Goal: Task Accomplishment & Management: Manage account settings

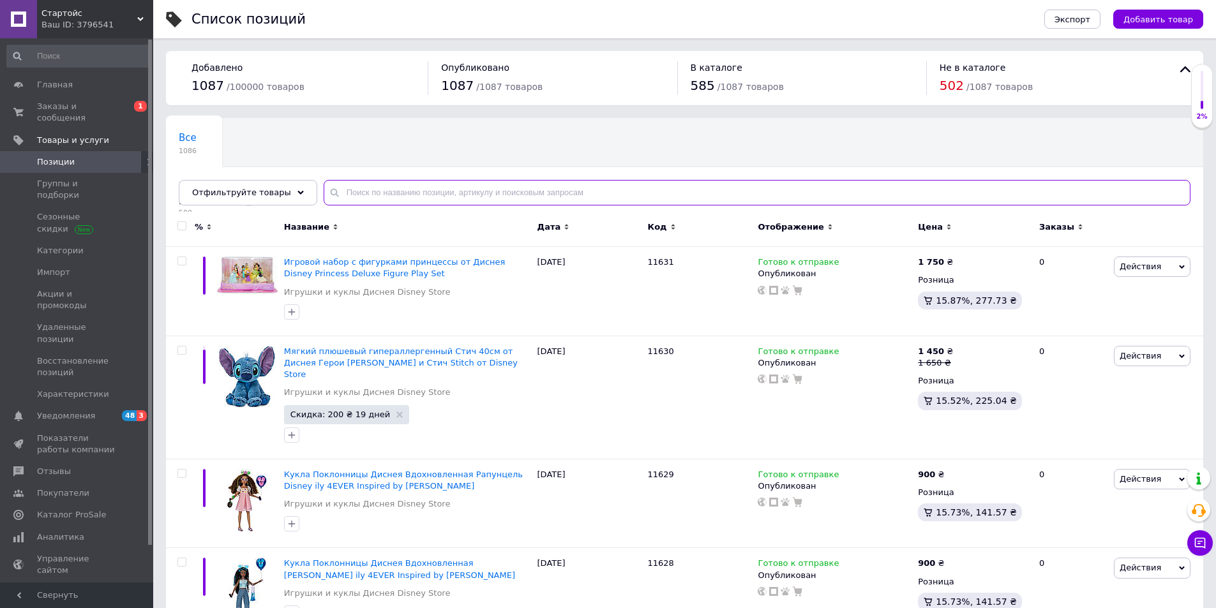
click at [451, 197] on input "text" at bounding box center [757, 193] width 867 height 26
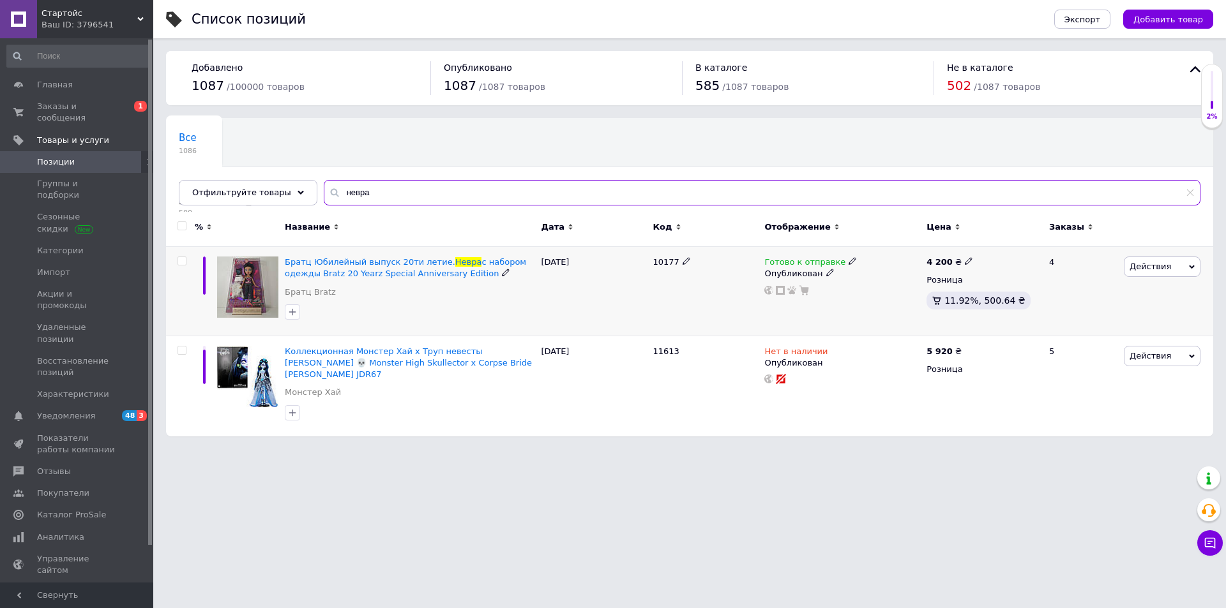
type input "невра"
click at [848, 257] on span at bounding box center [852, 261] width 8 height 9
click at [900, 293] on li "Нет в наличии" at bounding box center [918, 290] width 121 height 18
click at [78, 102] on span "Заказы и сообщения" at bounding box center [77, 112] width 81 height 23
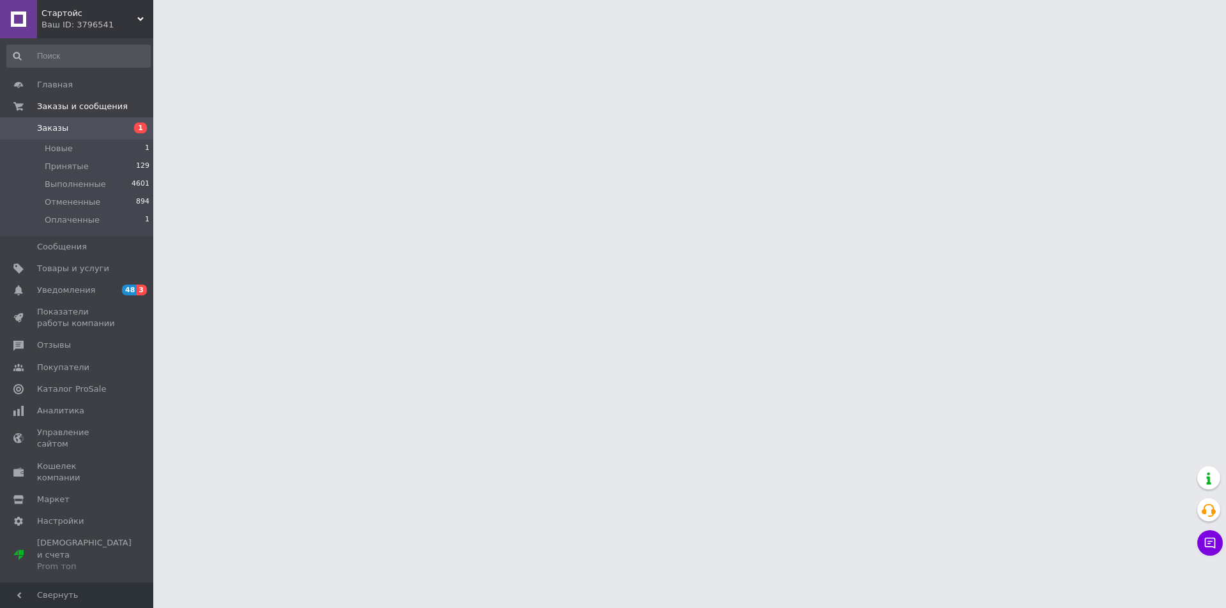
click at [124, 139] on link "Заказы 1" at bounding box center [78, 128] width 157 height 22
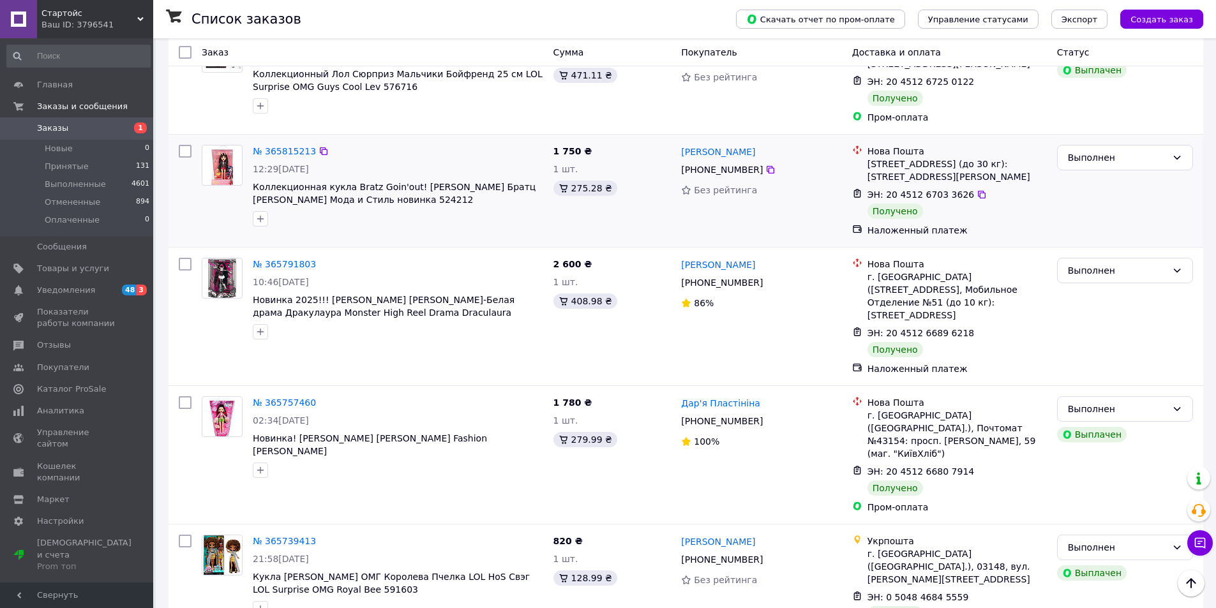
scroll to position [3256, 0]
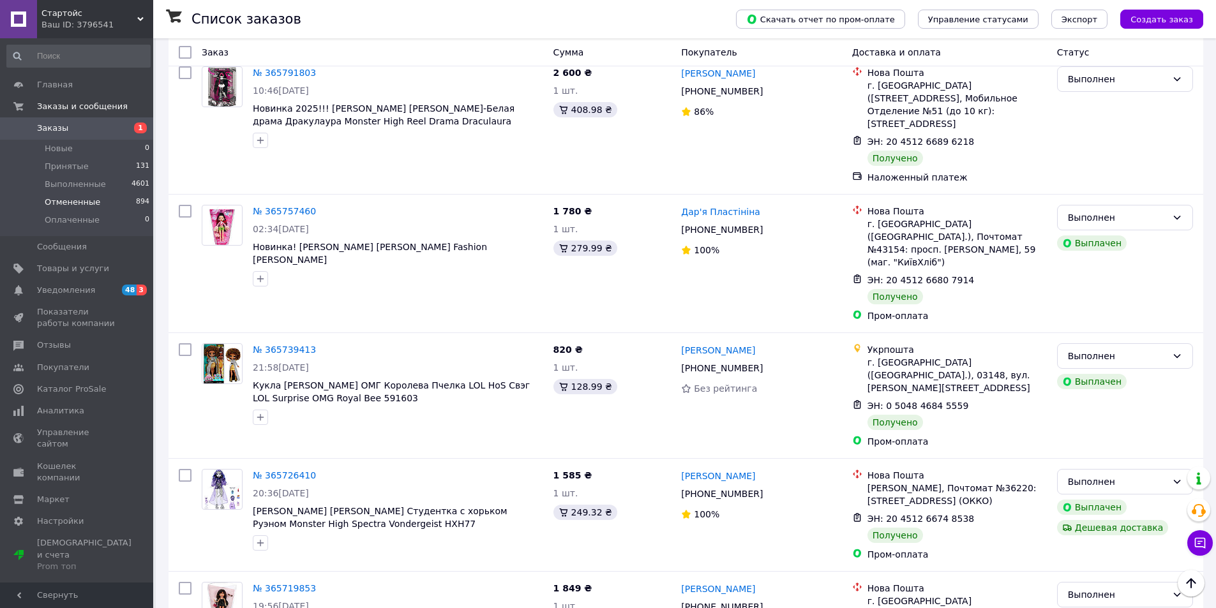
click at [111, 202] on li "Отмененные 894" at bounding box center [78, 202] width 157 height 18
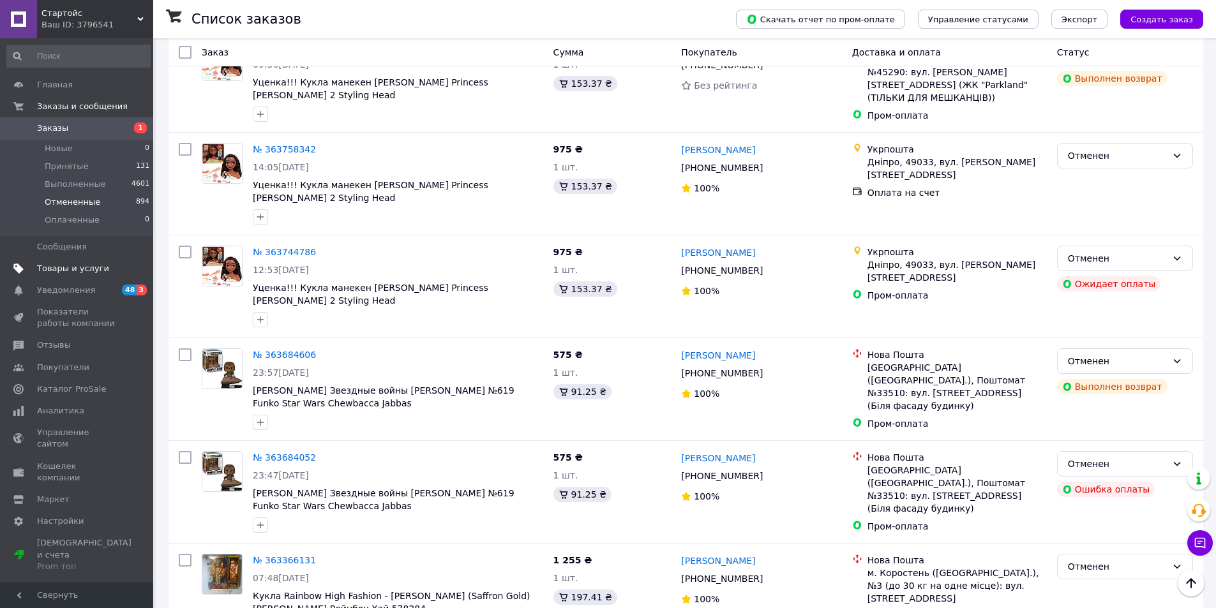
scroll to position [2362, 0]
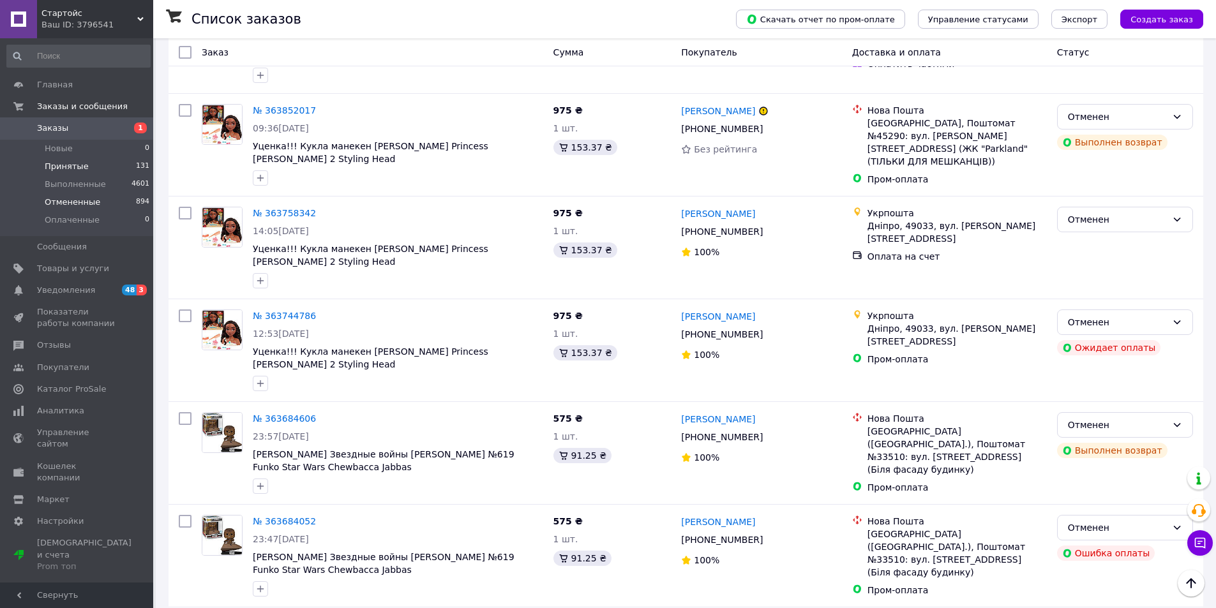
click at [84, 169] on li "Принятые 131" at bounding box center [78, 167] width 157 height 18
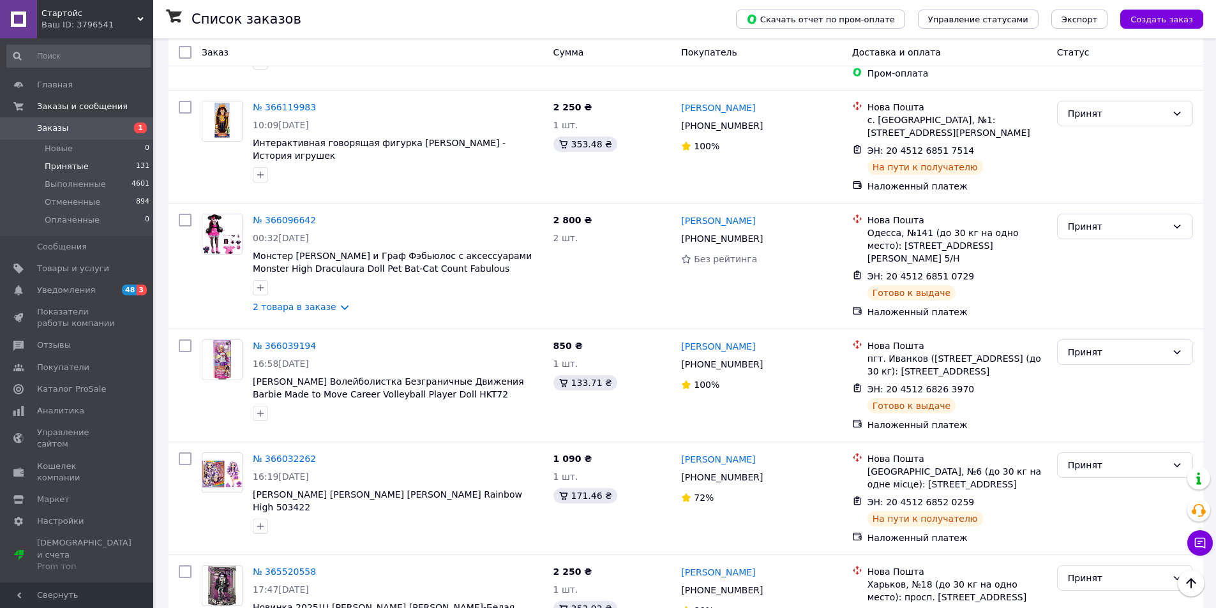
scroll to position [1915, 0]
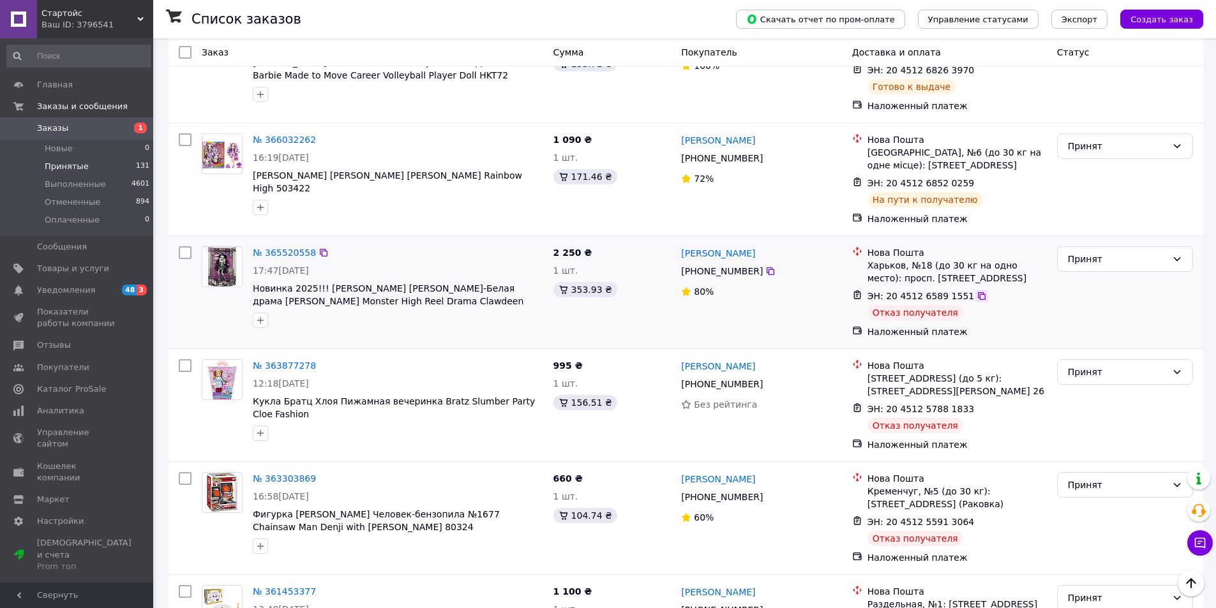
click at [978, 292] on icon at bounding box center [982, 296] width 8 height 8
click at [94, 149] on li "Новые 0" at bounding box center [78, 149] width 157 height 18
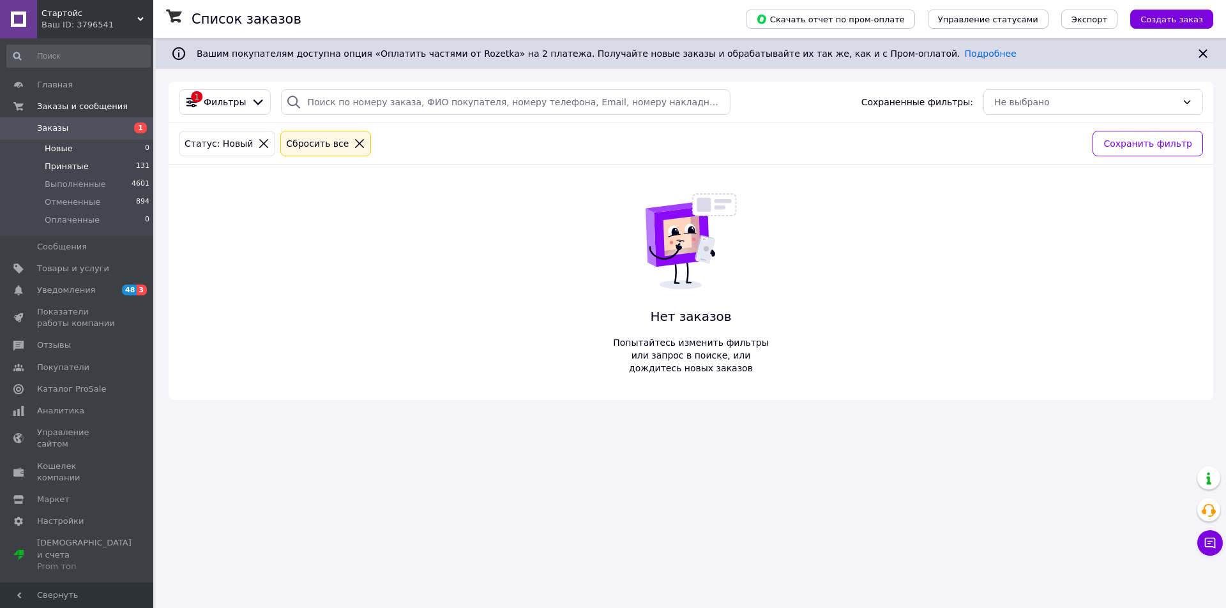
click at [93, 163] on li "Принятые 131" at bounding box center [78, 167] width 157 height 18
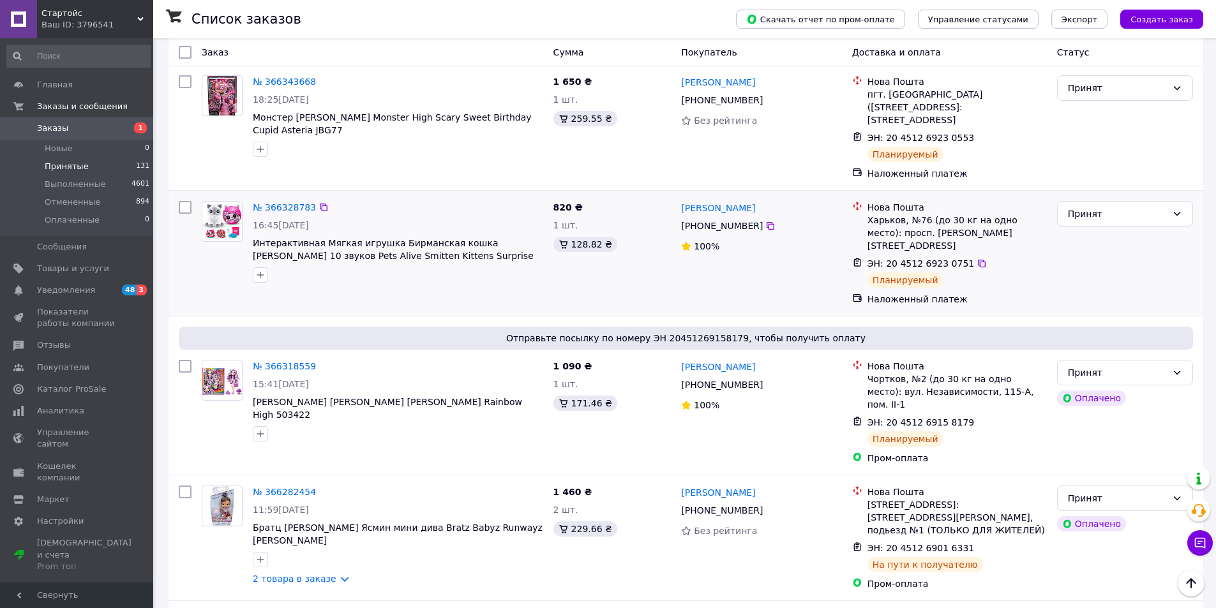
scroll to position [255, 0]
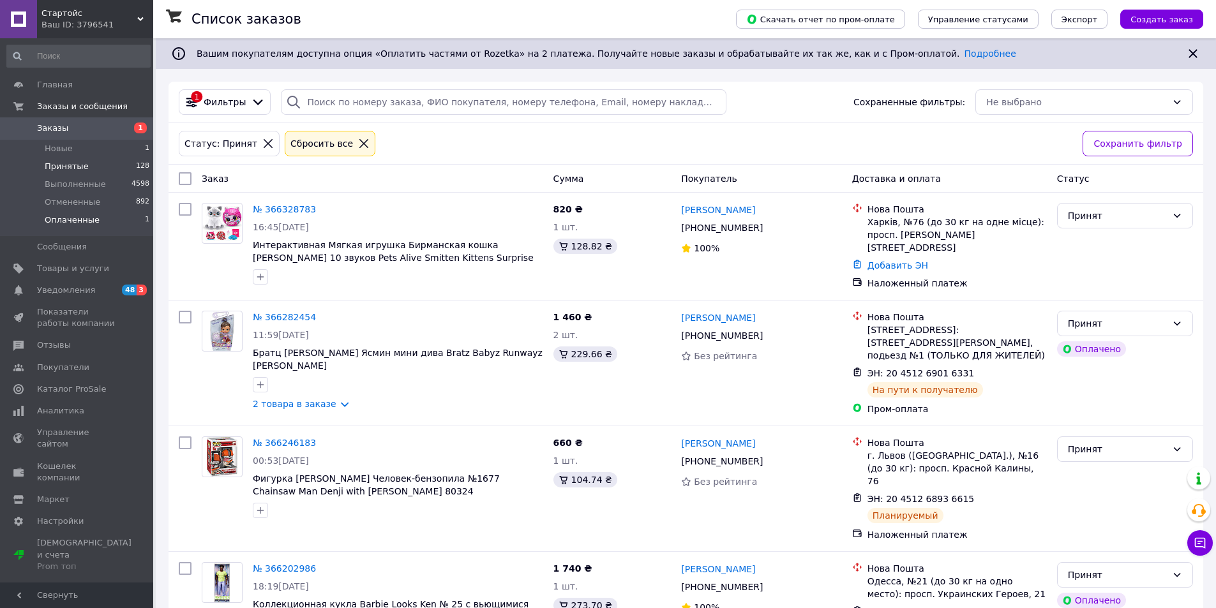
click at [69, 225] on span "Оплаченные" at bounding box center [72, 219] width 55 height 11
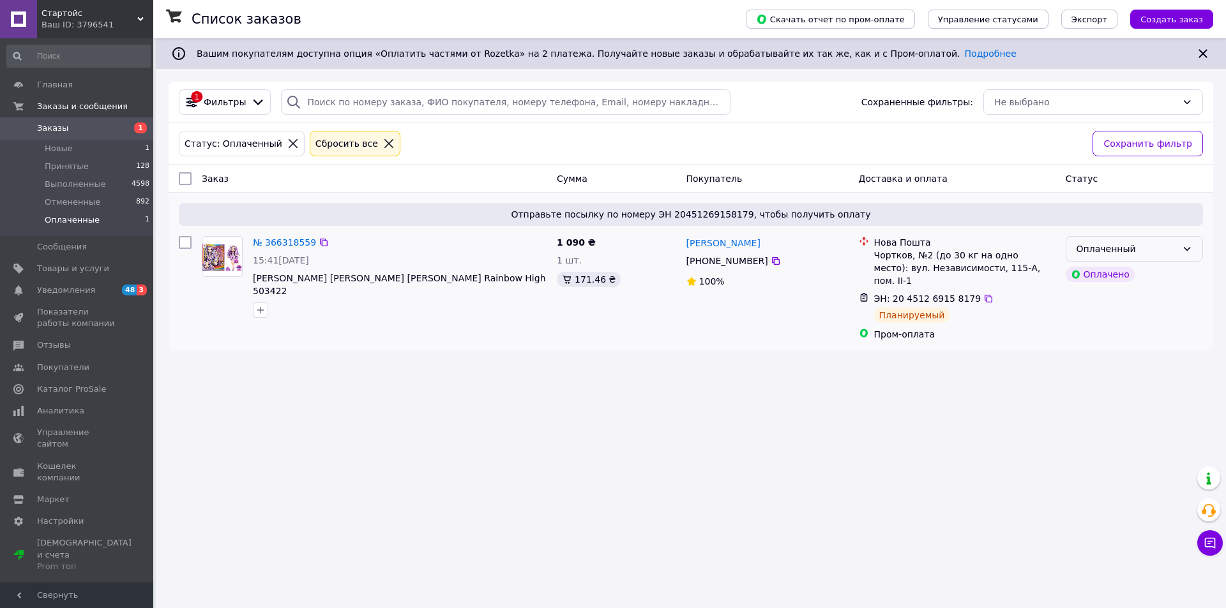
click at [1160, 252] on div "Оплаченный" at bounding box center [1126, 249] width 100 height 14
click at [1132, 278] on li "Принят" at bounding box center [1134, 277] width 136 height 23
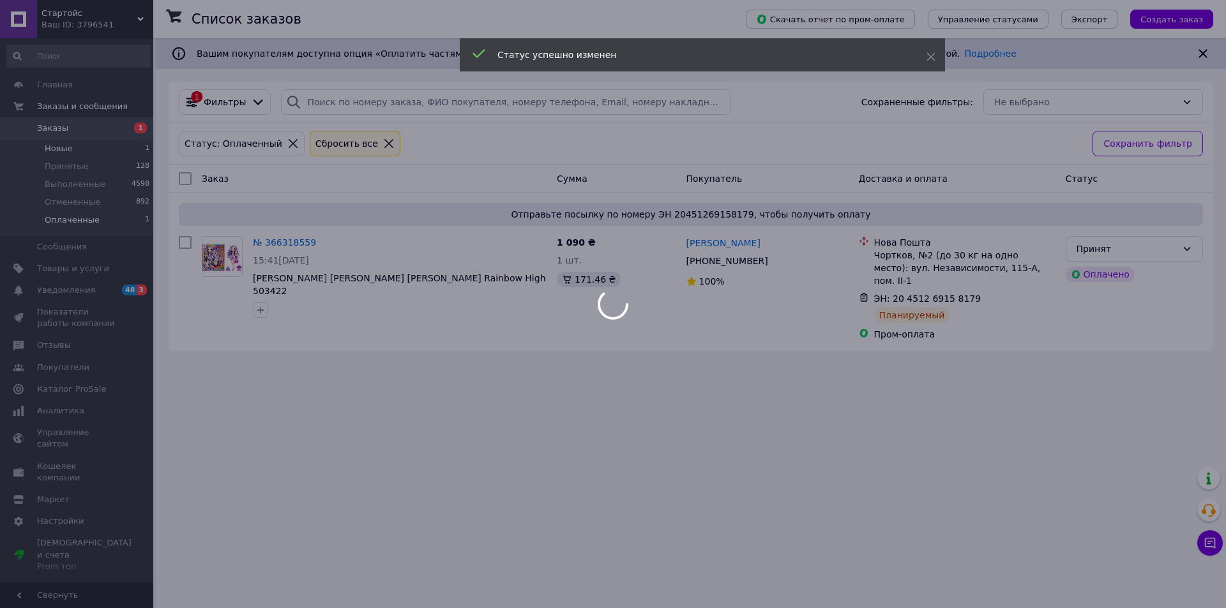
click at [109, 144] on div at bounding box center [613, 304] width 1226 height 608
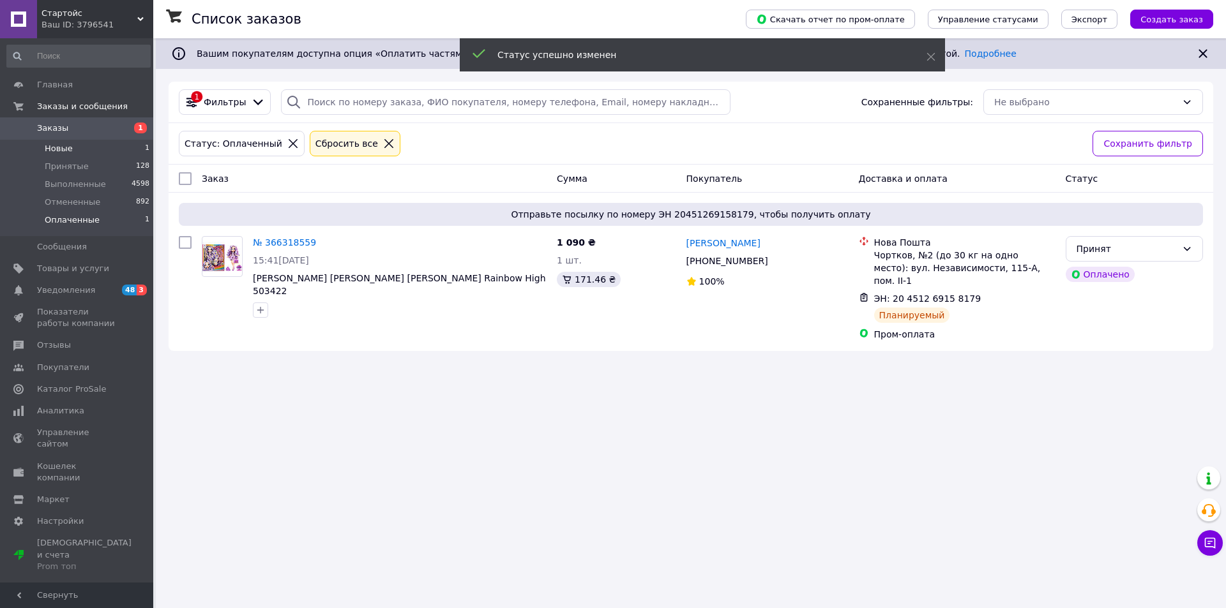
click at [109, 144] on li "Новые 1" at bounding box center [78, 149] width 157 height 18
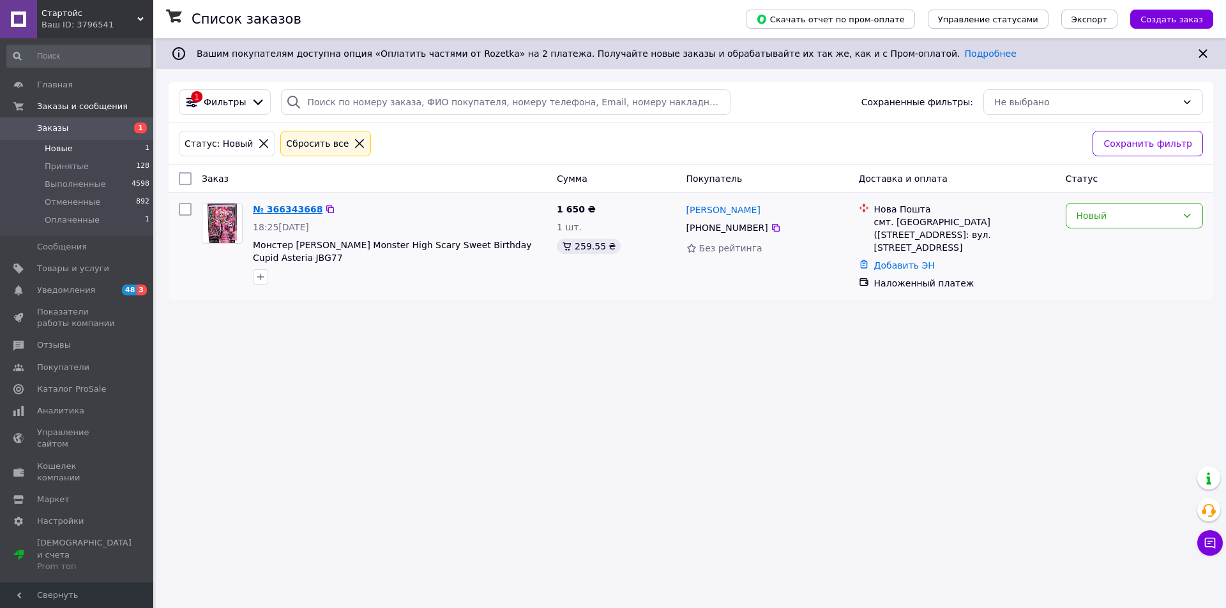
click at [288, 214] on link "№ 366343668" at bounding box center [288, 209] width 70 height 10
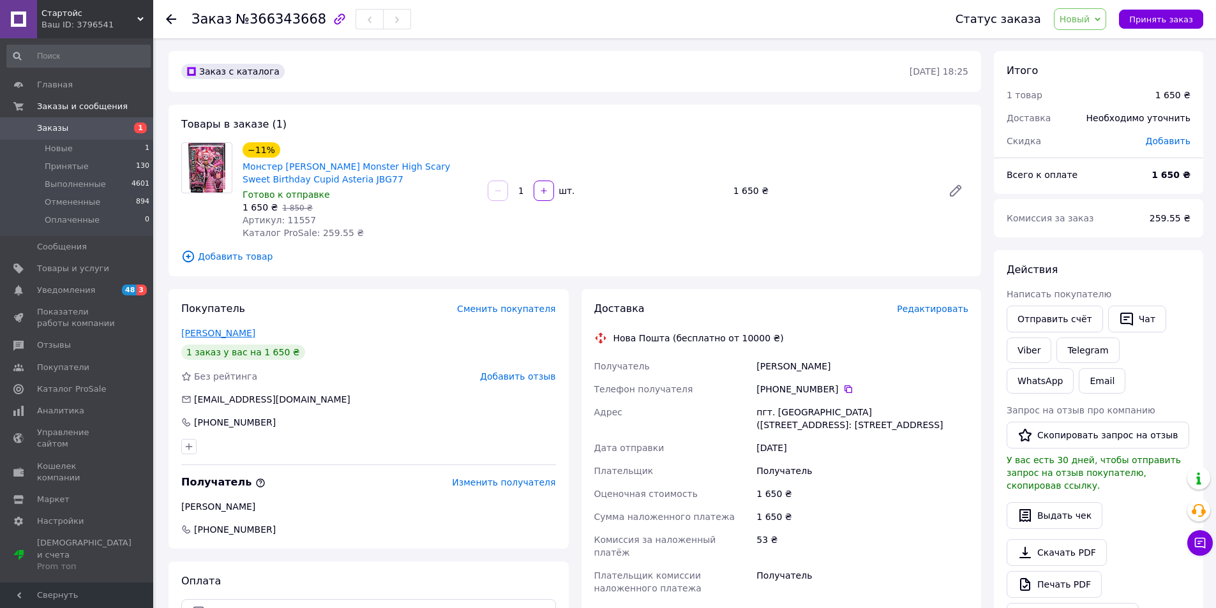
click at [232, 330] on link "Пипич Марина" at bounding box center [218, 333] width 74 height 10
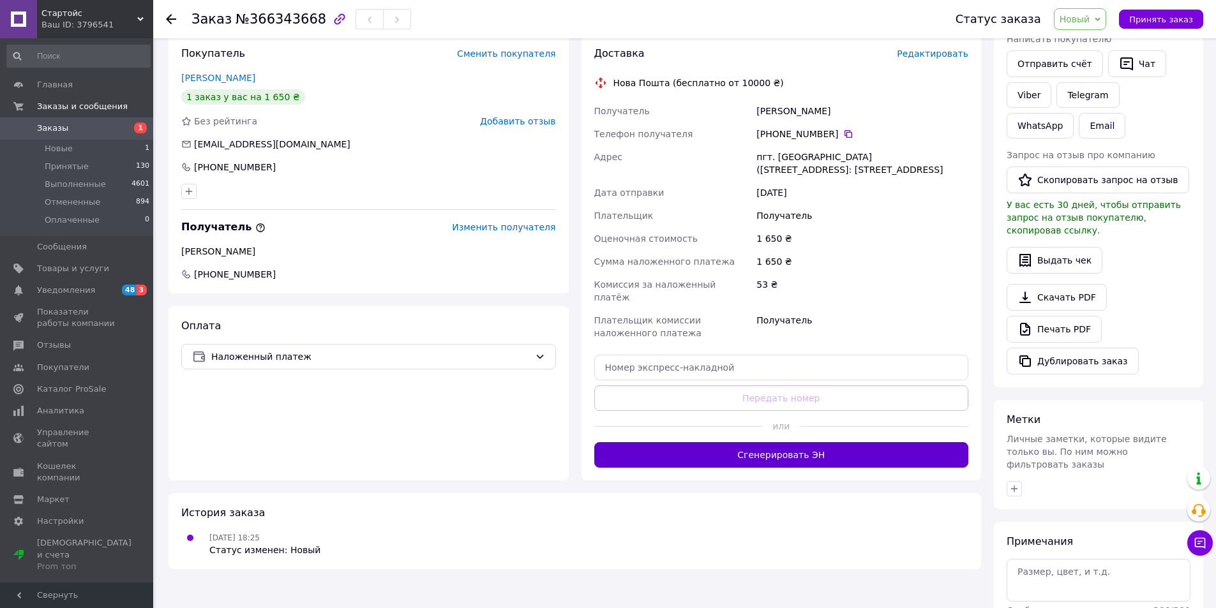
click at [842, 444] on button "Сгенерировать ЭН" at bounding box center [781, 455] width 375 height 26
click at [1090, 24] on span "Новый" at bounding box center [1075, 19] width 31 height 10
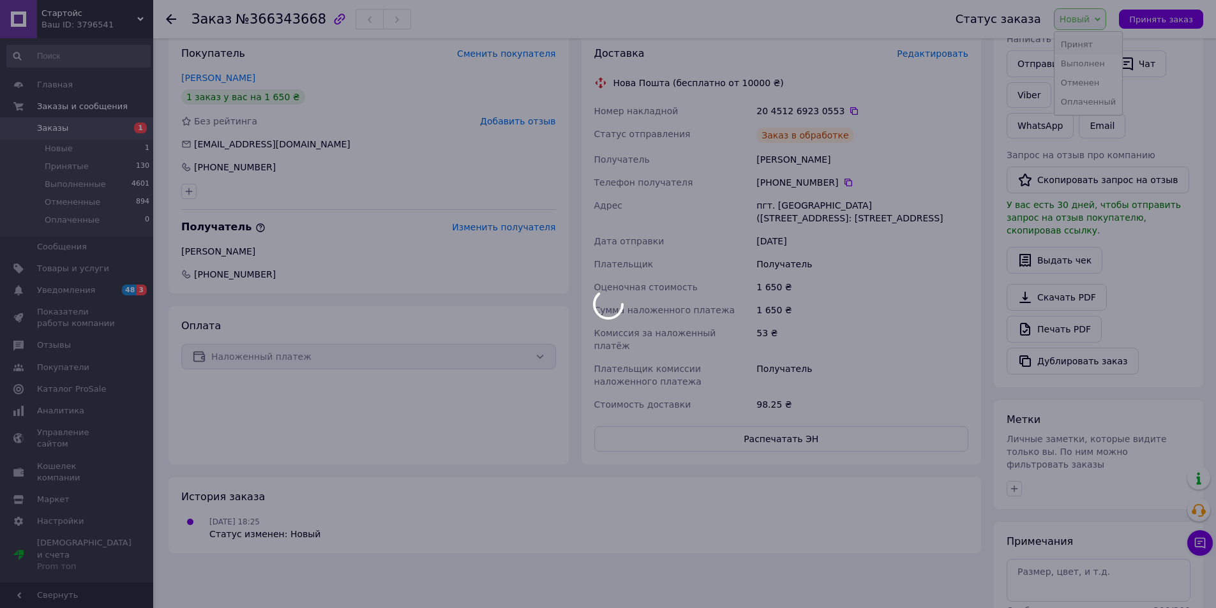
click at [1081, 52] on li "Принят" at bounding box center [1089, 44] width 68 height 19
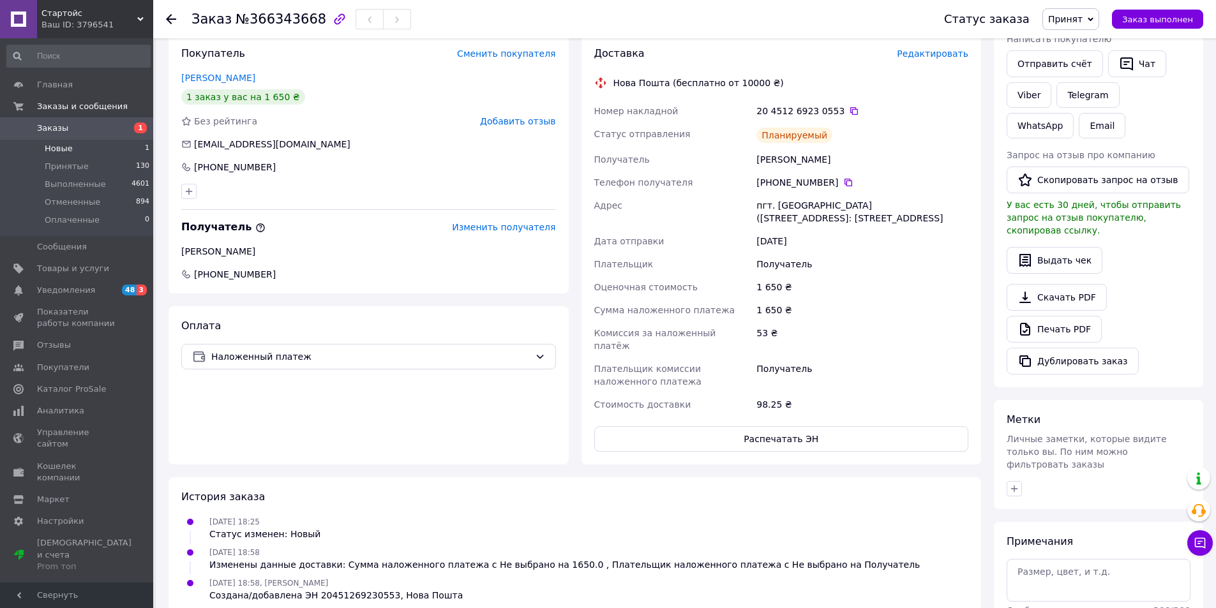
click at [131, 146] on li "Новые 1" at bounding box center [78, 149] width 157 height 18
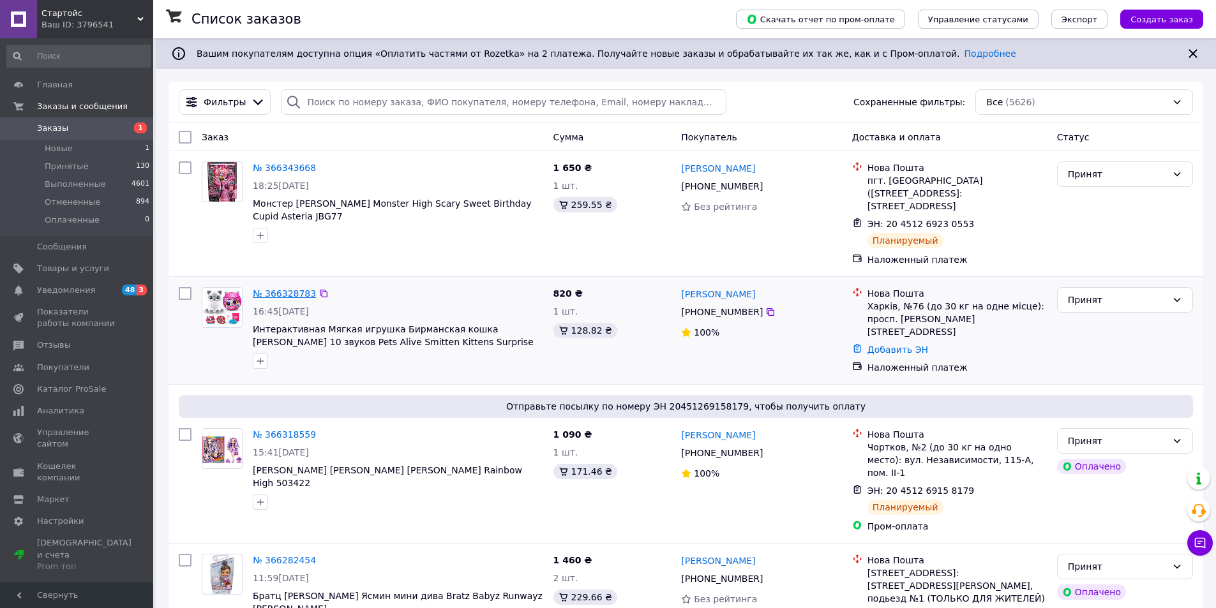
click at [275, 289] on link "№ 366328783" at bounding box center [284, 294] width 63 height 10
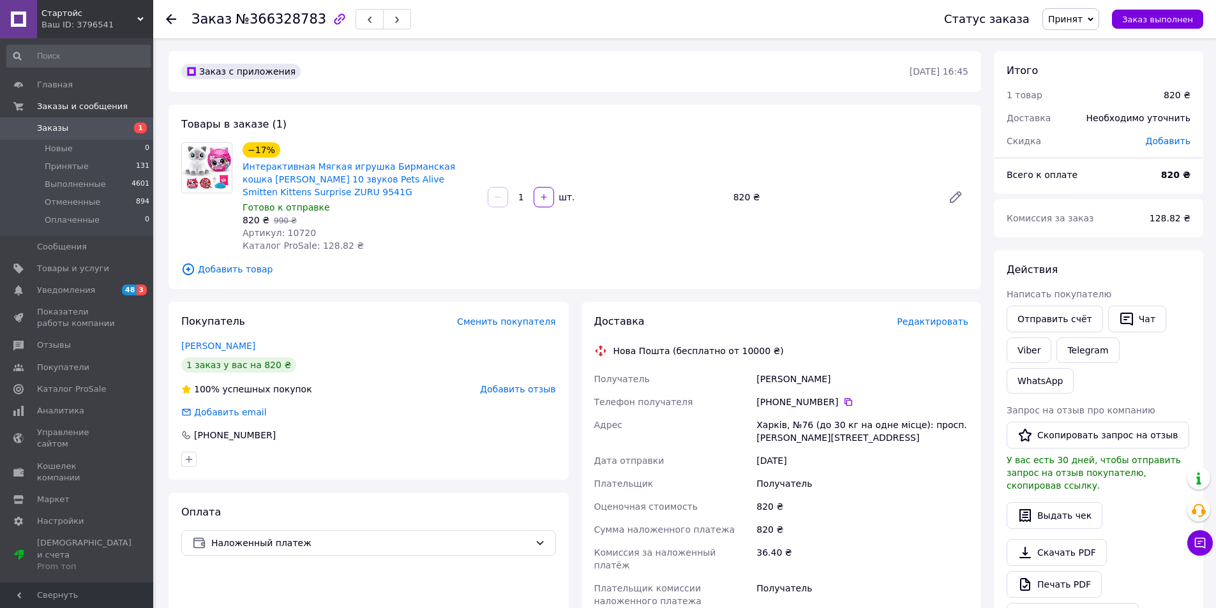
scroll to position [295, 0]
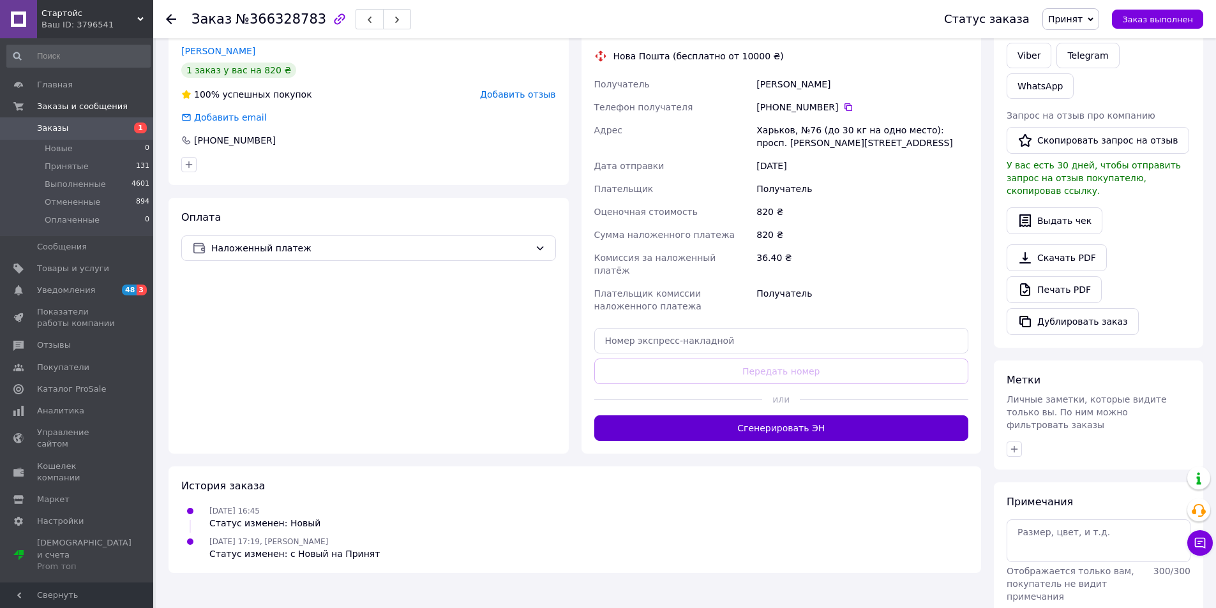
click at [882, 417] on button "Сгенерировать ЭН" at bounding box center [781, 429] width 375 height 26
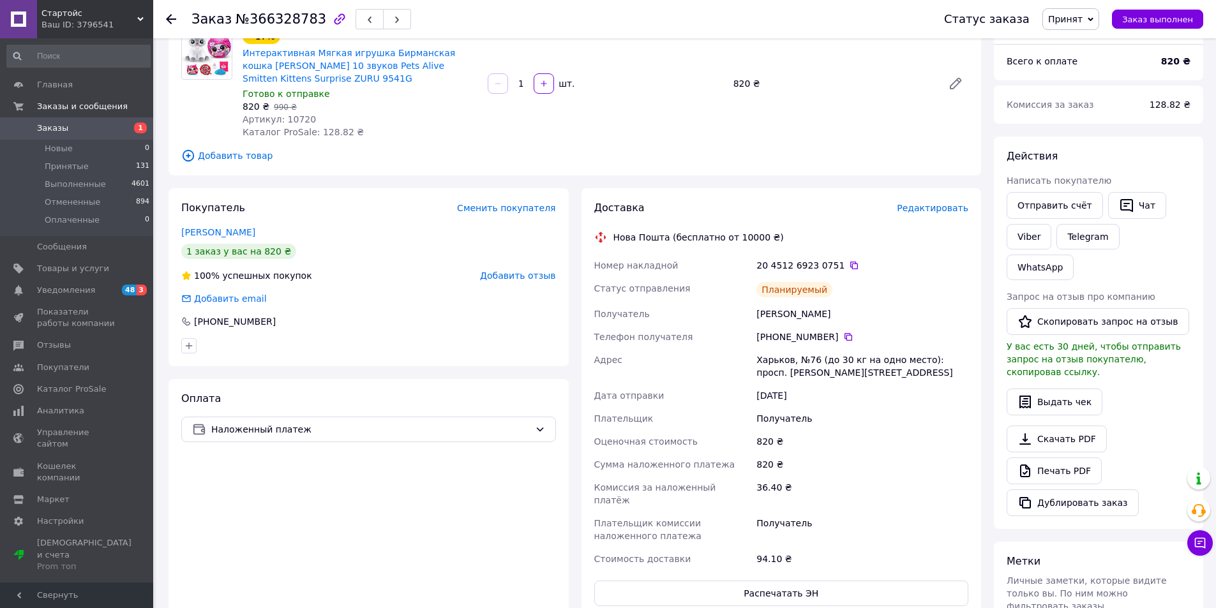
scroll to position [0, 0]
